Goal: Navigation & Orientation: Find specific page/section

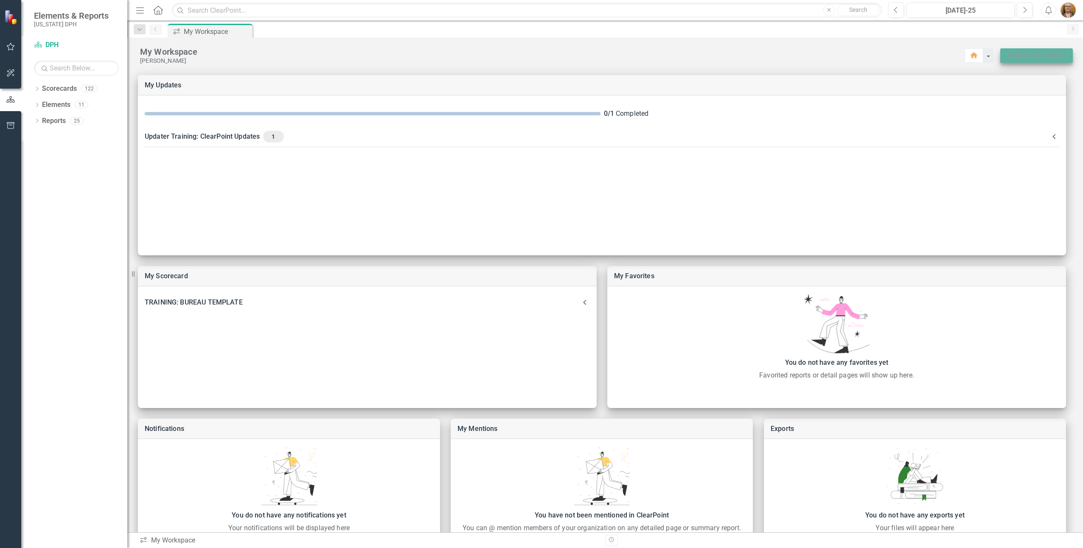
click at [1043, 53] on link "Manage Workspaces" at bounding box center [1036, 55] width 59 height 11
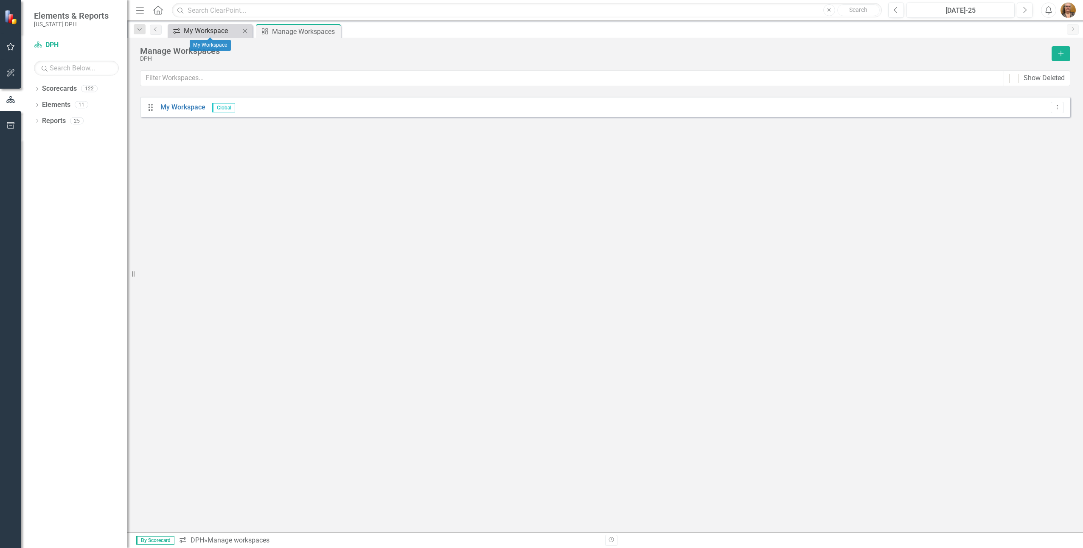
click at [216, 33] on div "My Workspace" at bounding box center [212, 30] width 56 height 11
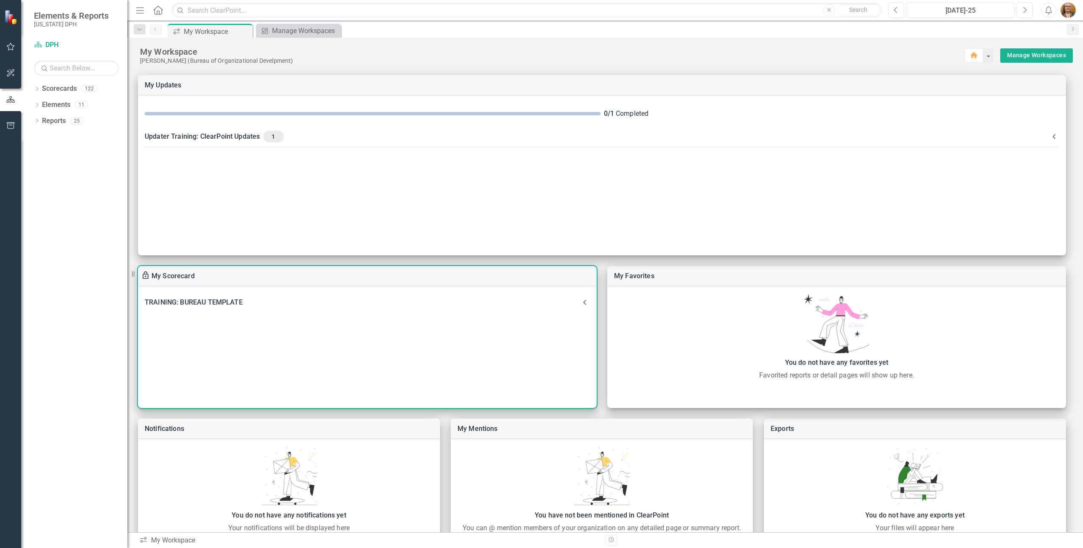
click at [216, 303] on div "TRAINING: BUREAU TEMPLATE" at bounding box center [362, 303] width 435 height 12
click at [324, 340] on div "% of residents aware of current public health advisories" at bounding box center [288, 334] width 261 height 12
click at [583, 307] on icon at bounding box center [584, 307] width 5 height 3
click at [583, 306] on icon at bounding box center [585, 302] width 10 height 10
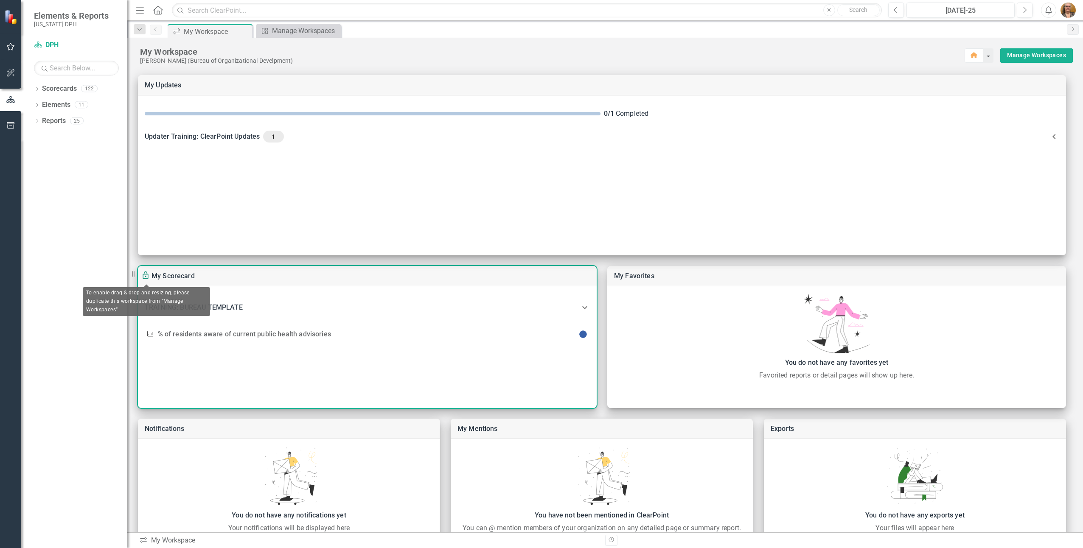
click at [145, 275] on icon "To enable drag & drop and resizing, please duplicate this workspace from “Manag…" at bounding box center [146, 276] width 10 height 10
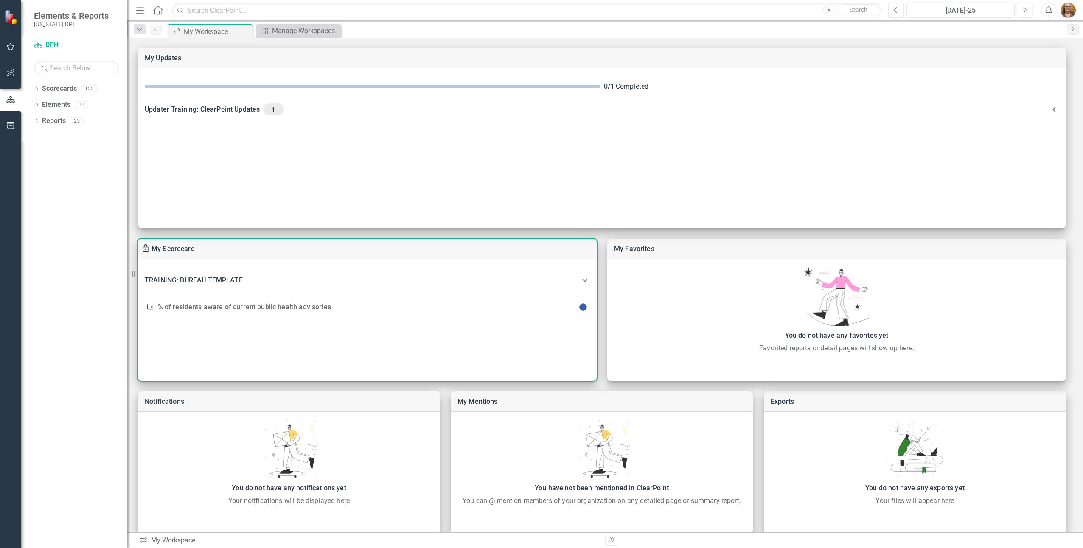
scroll to position [39, 0]
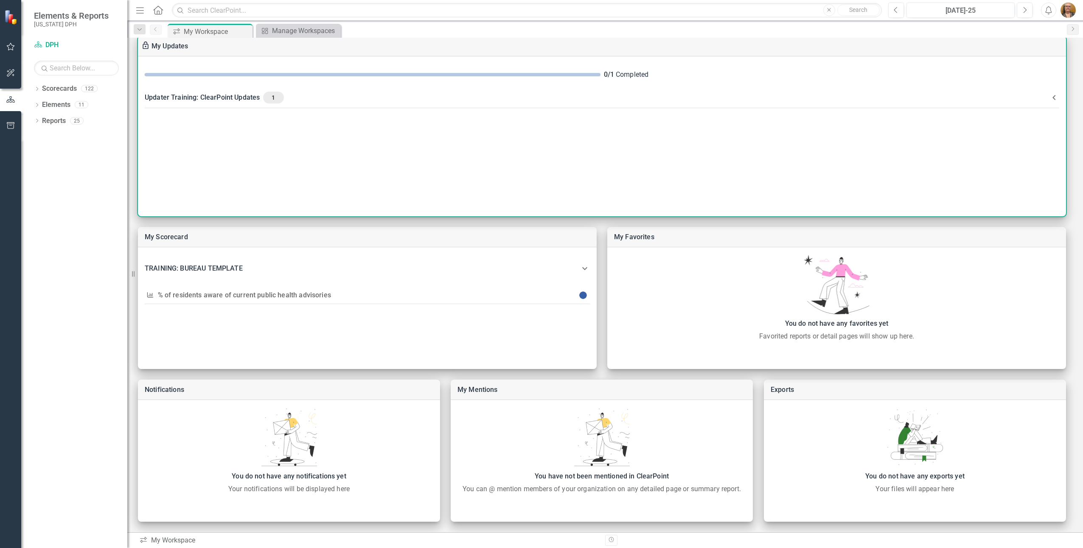
click at [222, 98] on div "Updater Training: ClearPoint Updates 1" at bounding box center [597, 98] width 904 height 12
